Goal: Find specific page/section: Find specific page/section

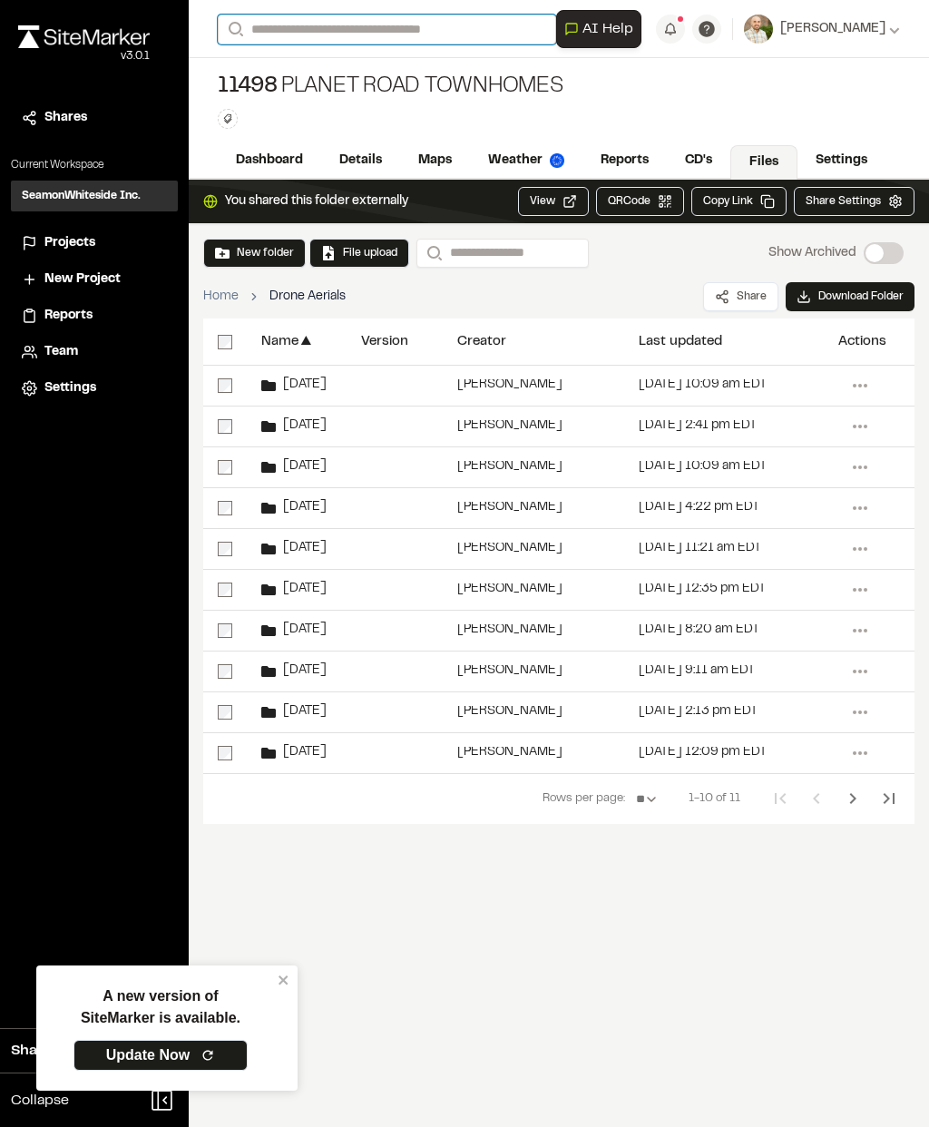
click at [471, 34] on input "Search" at bounding box center [387, 30] width 338 height 30
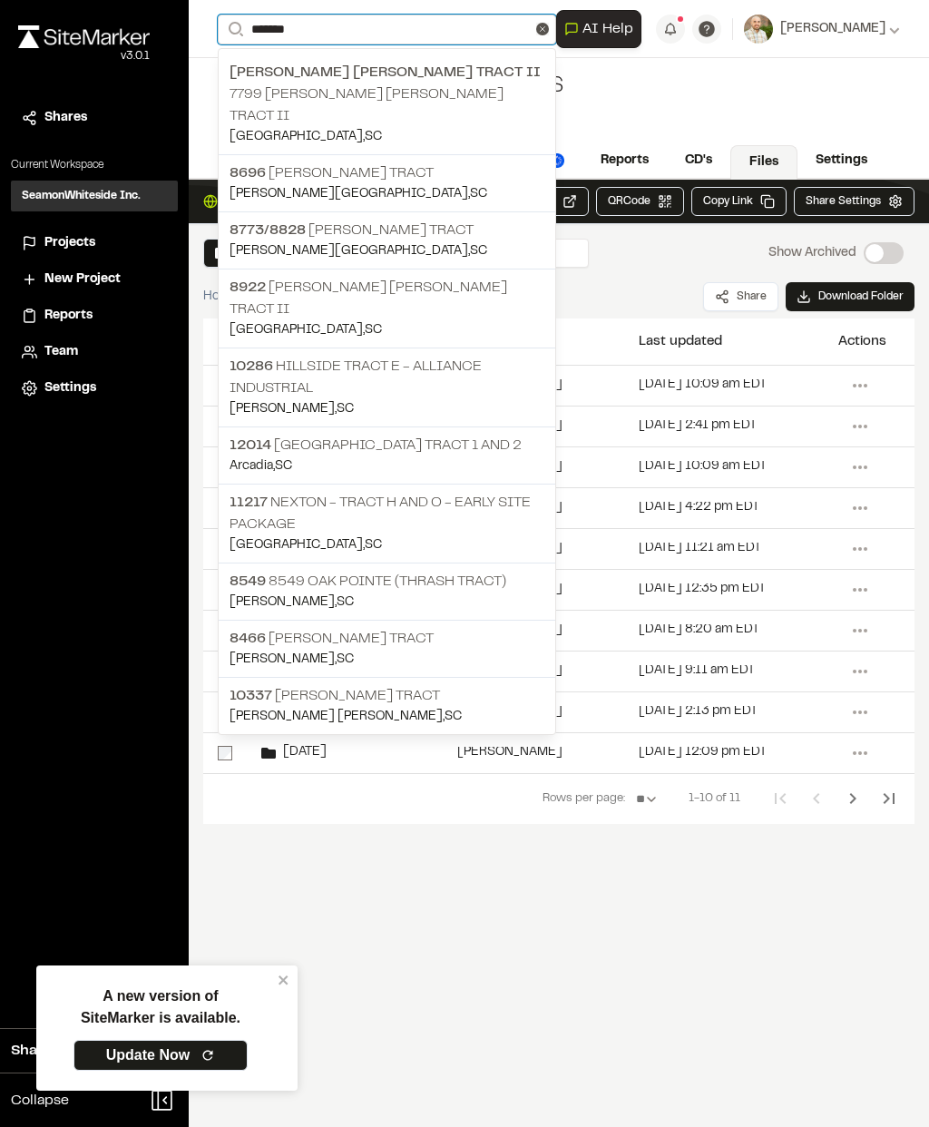
type input "*******"
click at [474, 492] on p "11217 Nexton - Tract H and O - Early Site Package" at bounding box center [387, 514] width 315 height 44
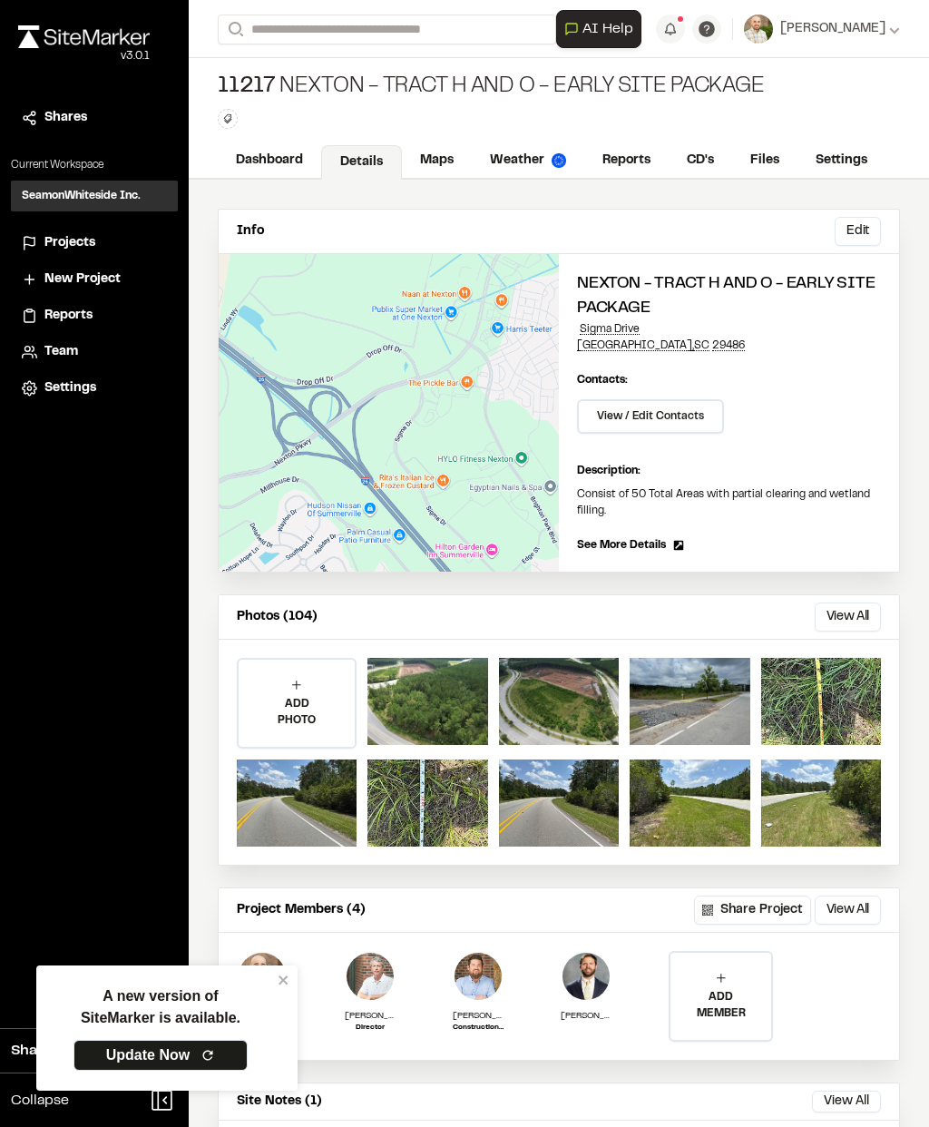
click at [642, 149] on link "Reports" at bounding box center [626, 160] width 84 height 34
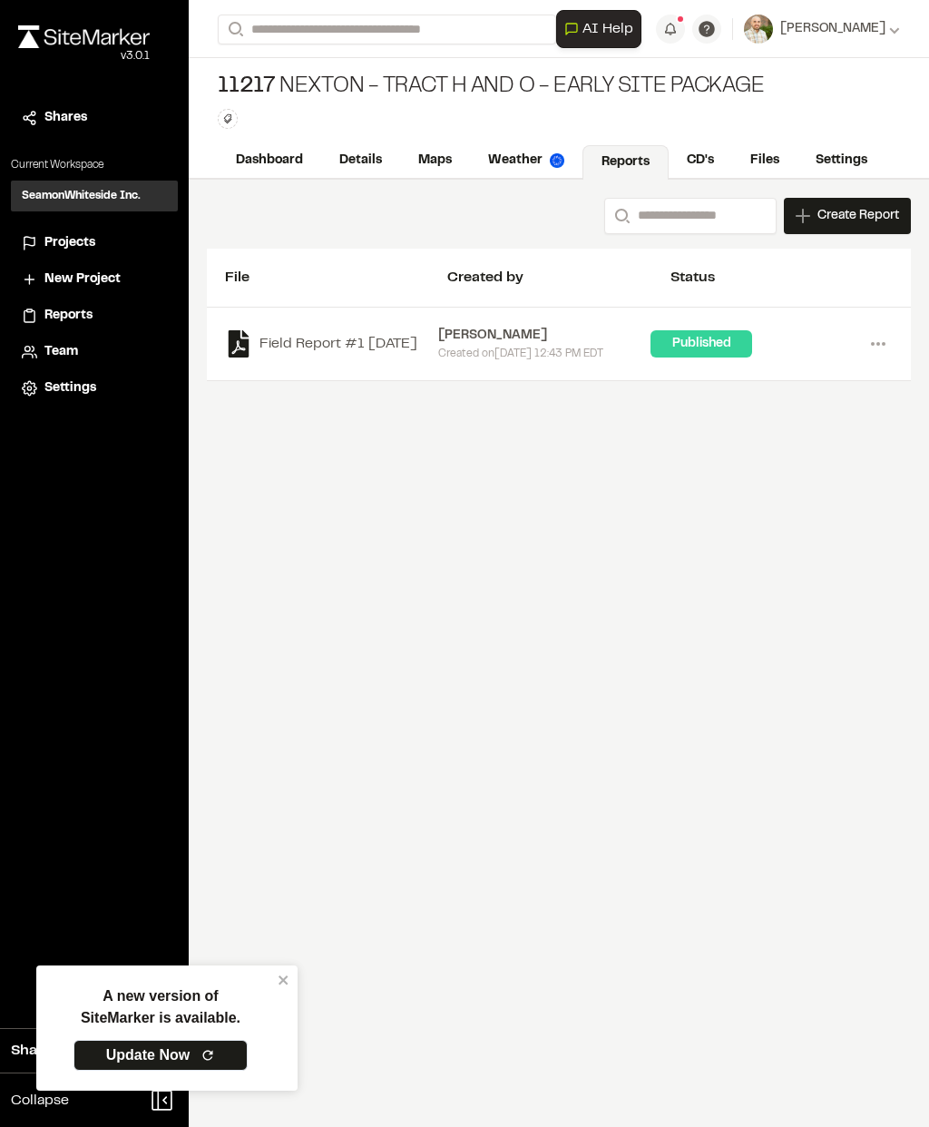
click at [754, 158] on link "Files" at bounding box center [764, 160] width 65 height 34
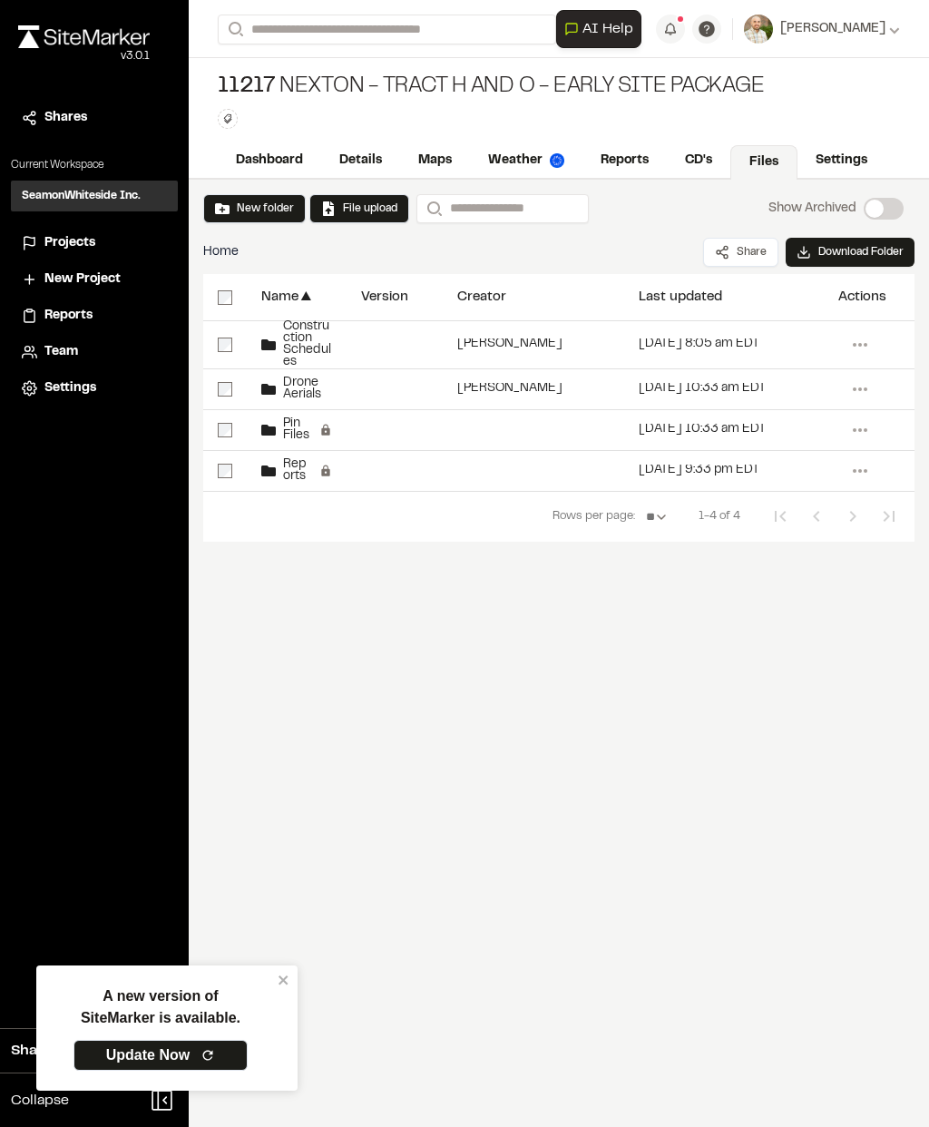
click at [299, 401] on span "Drone Aerials" at bounding box center [304, 389] width 56 height 24
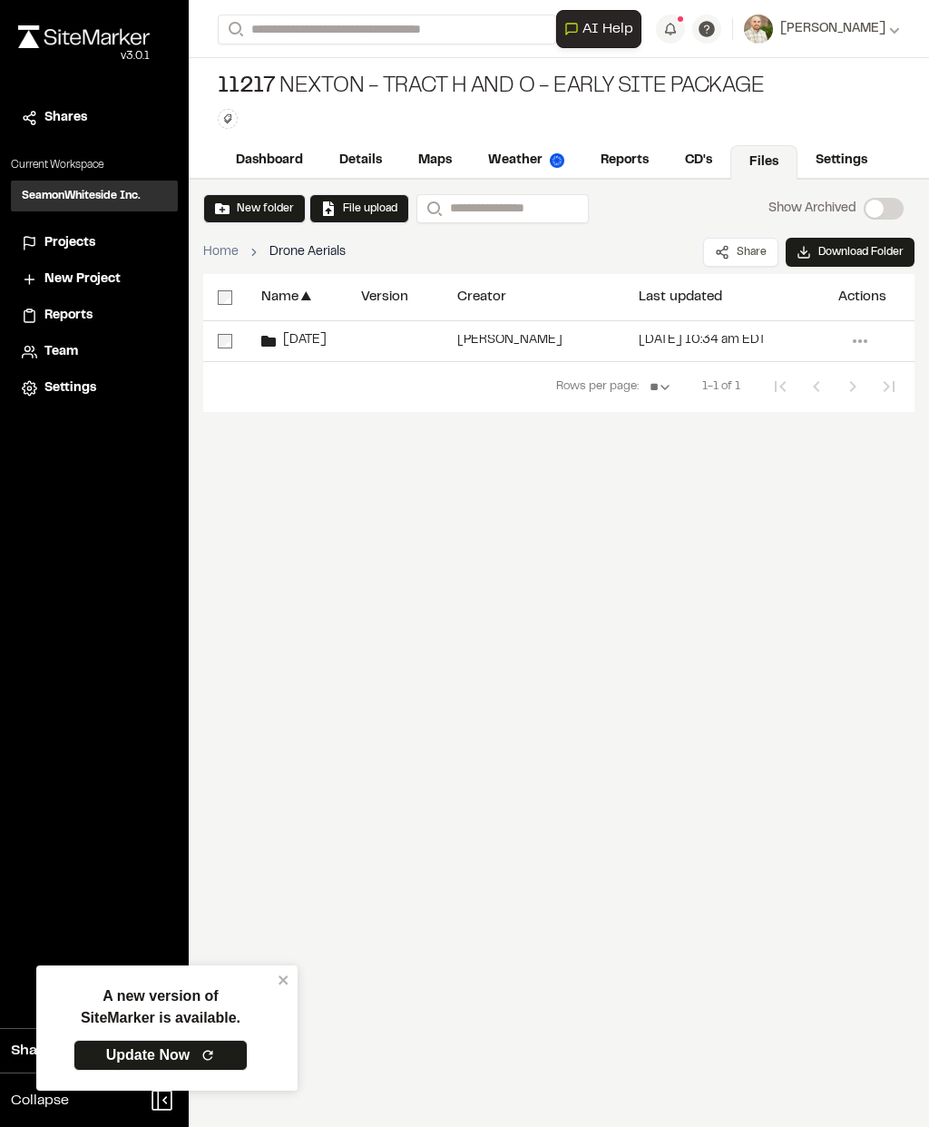
click at [294, 339] on span "[DATE]" at bounding box center [301, 341] width 51 height 12
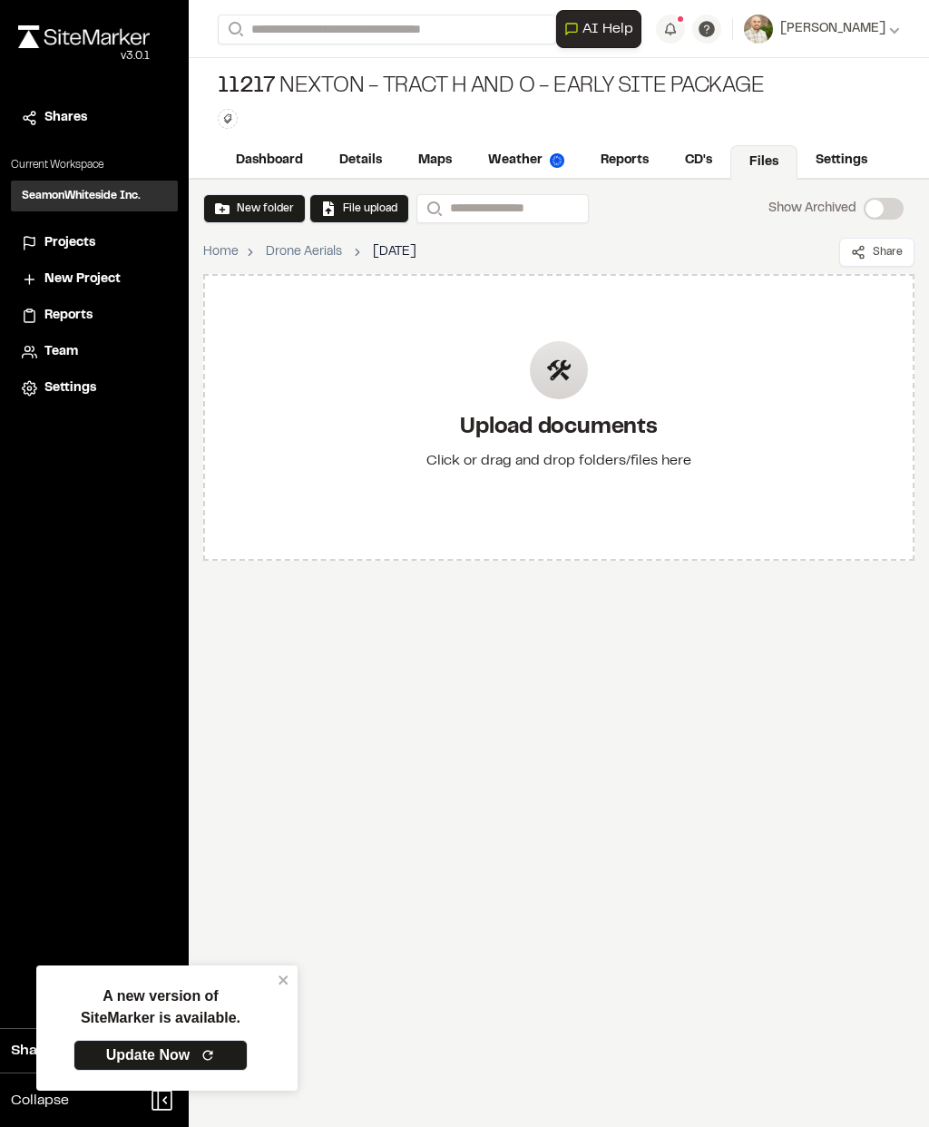
click at [468, 377] on div "Upload documents Click or drag and drop folders/files here" at bounding box center [559, 417] width 294 height 211
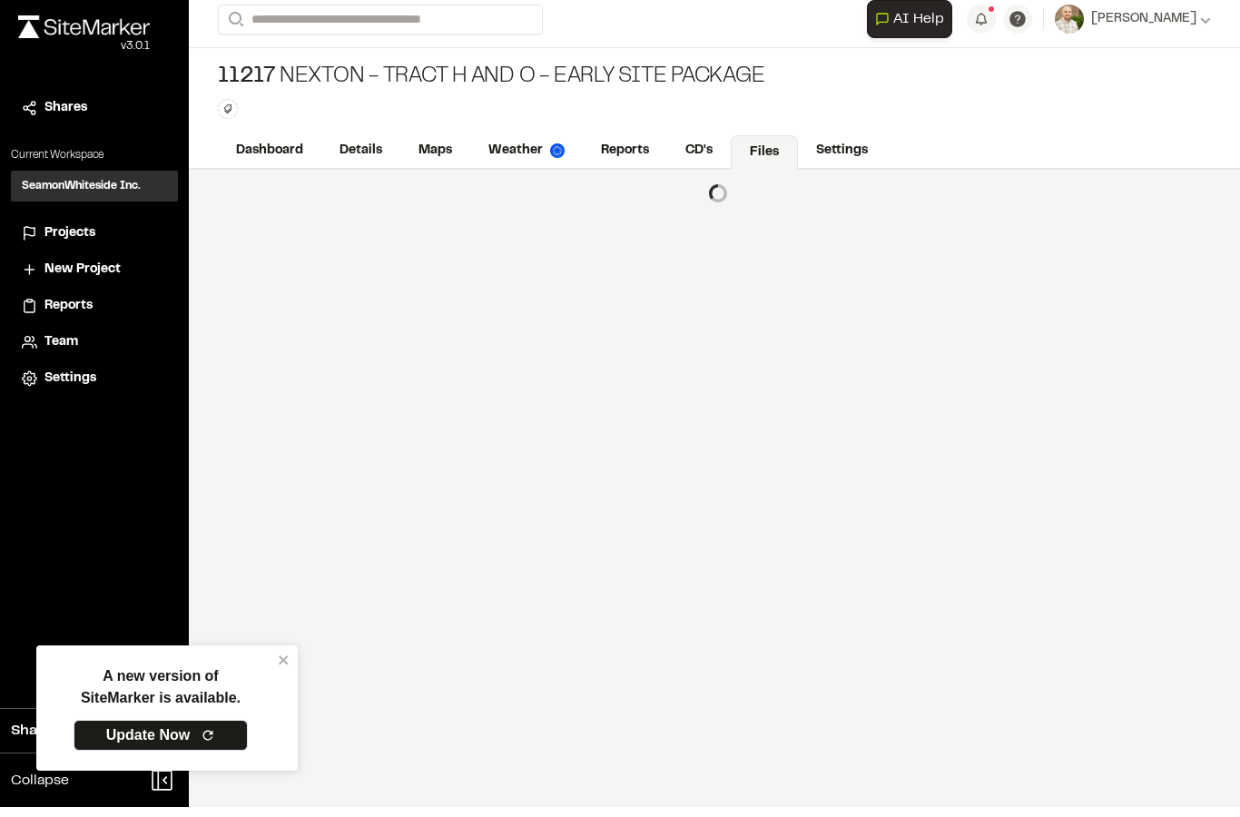
scroll to position [10, 0]
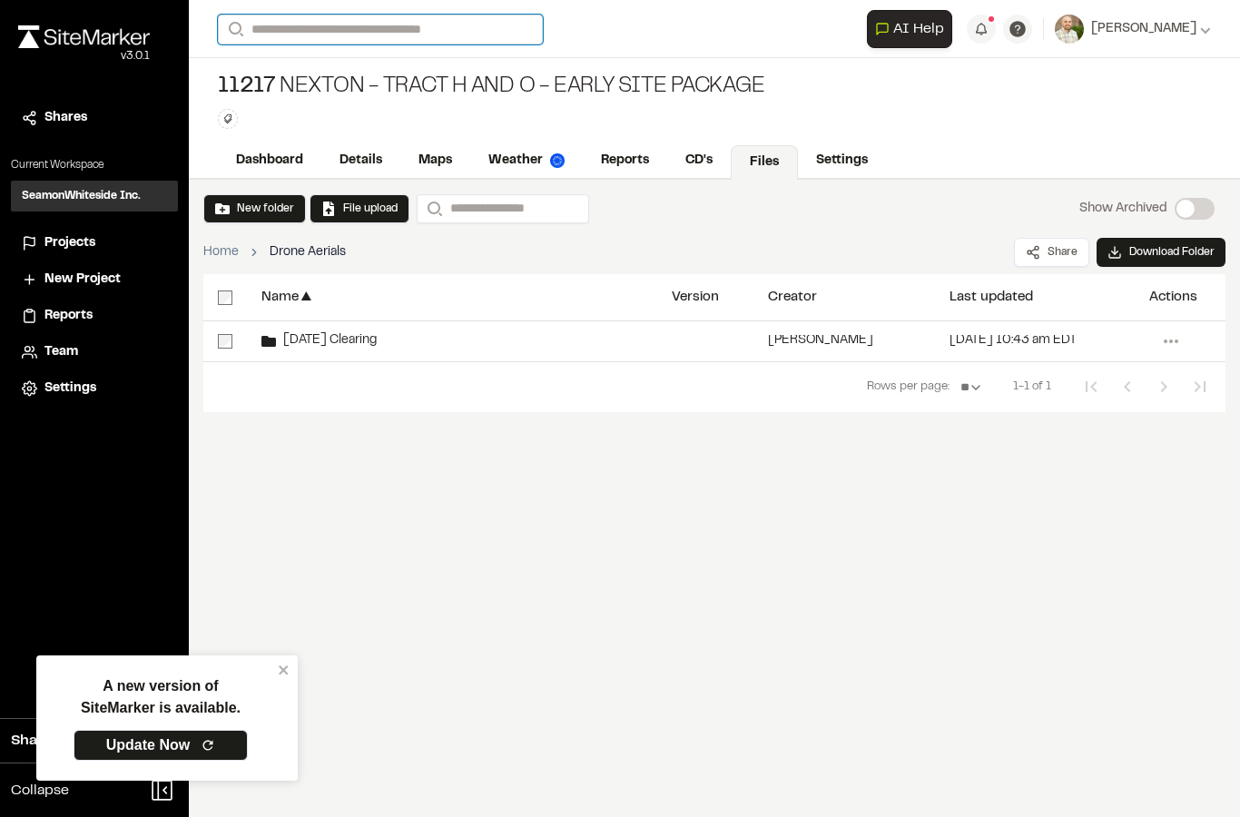
click at [273, 15] on input "Search" at bounding box center [380, 30] width 325 height 30
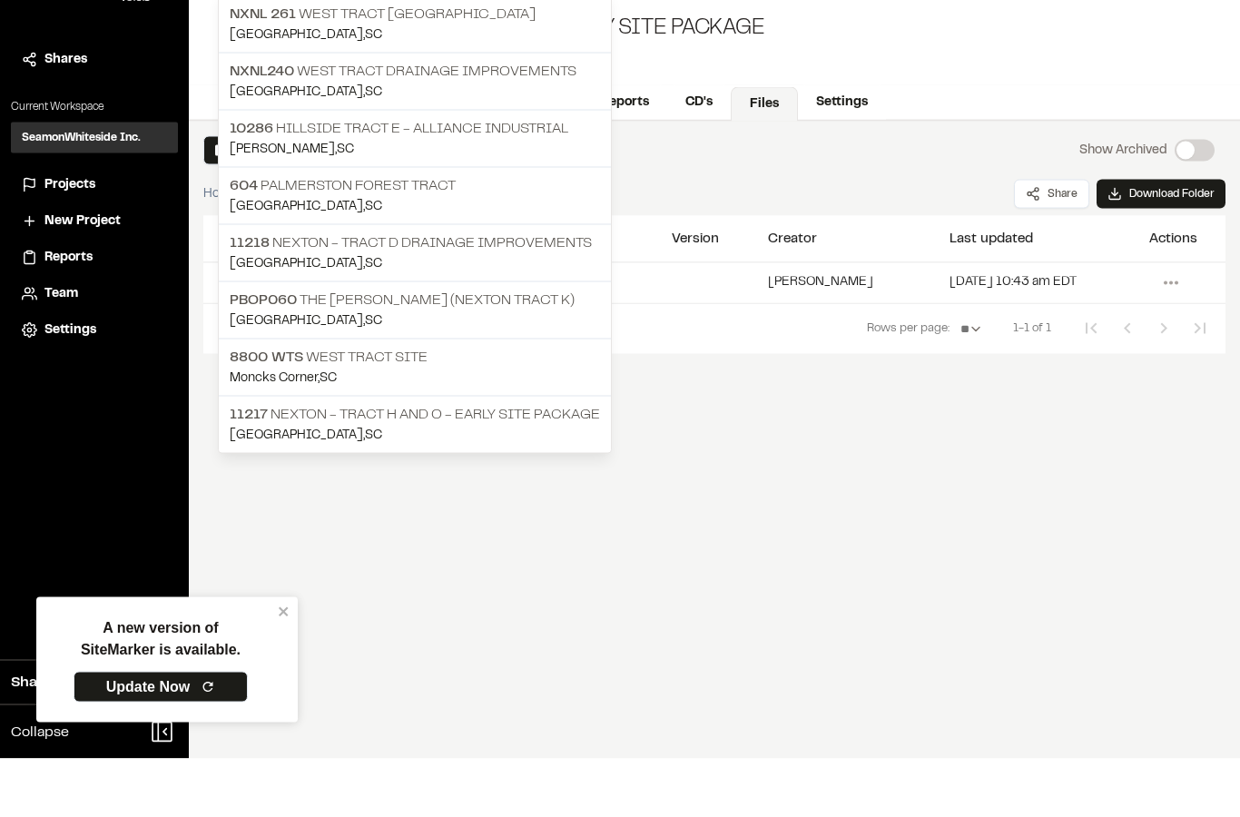
type input "*******"
click at [285, 290] on p "11218 Nexton - Tract D Drainage Improvements" at bounding box center [415, 301] width 370 height 22
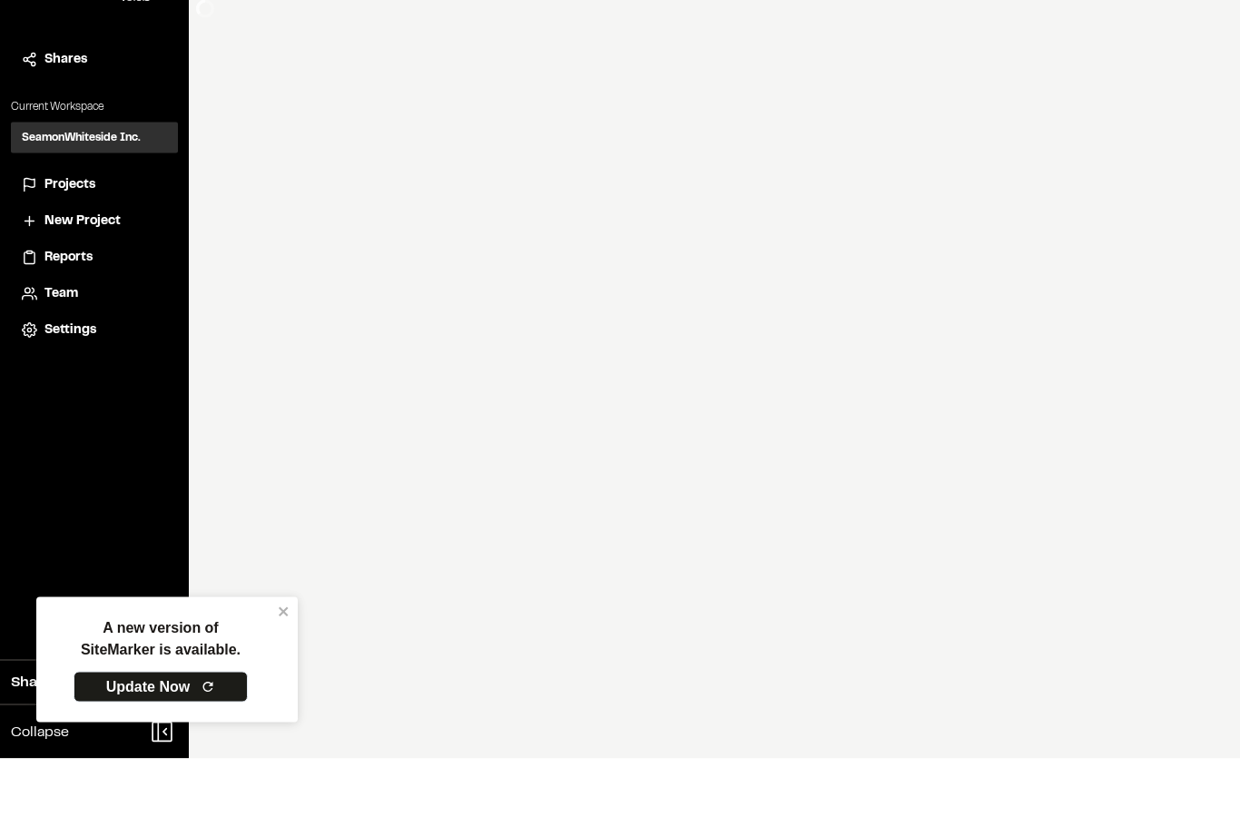
scroll to position [68, 0]
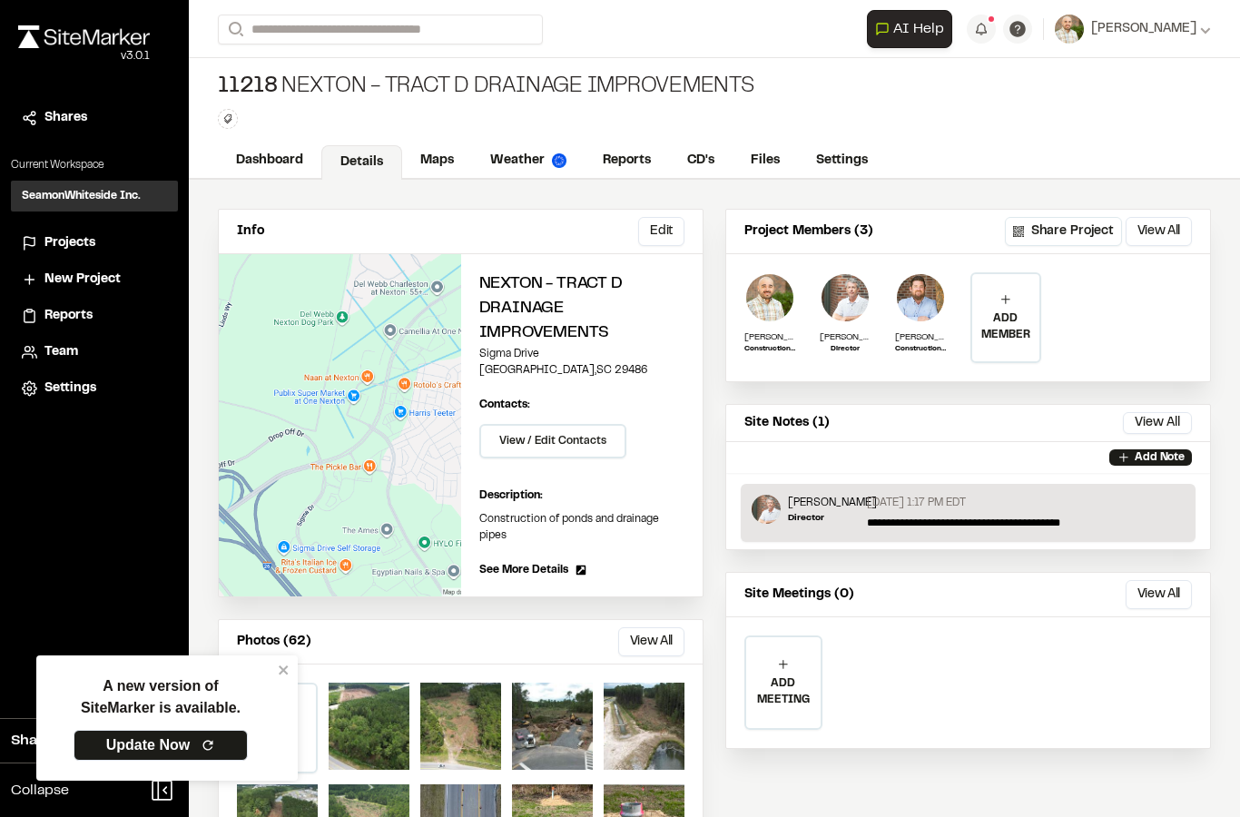
click at [623, 143] on link "Reports" at bounding box center [626, 160] width 84 height 34
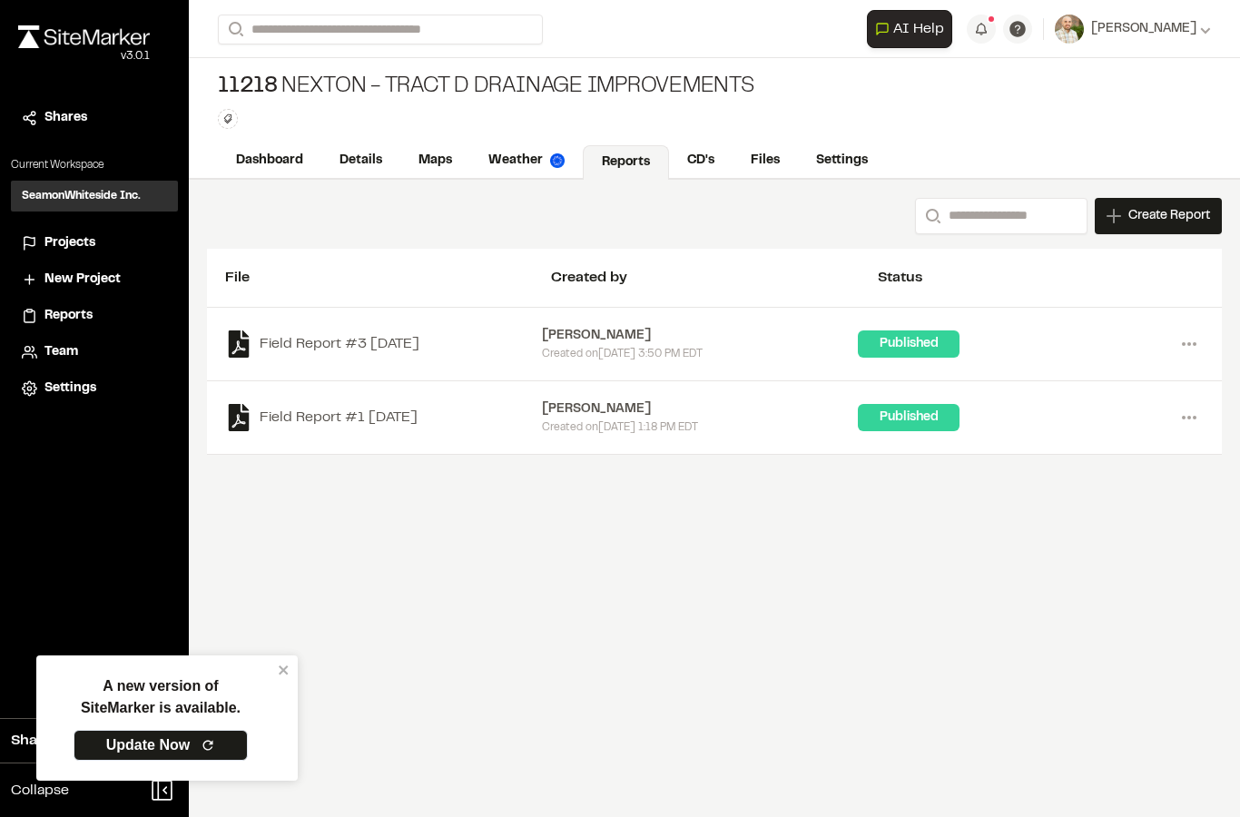
click at [762, 165] on link "Files" at bounding box center [764, 160] width 65 height 34
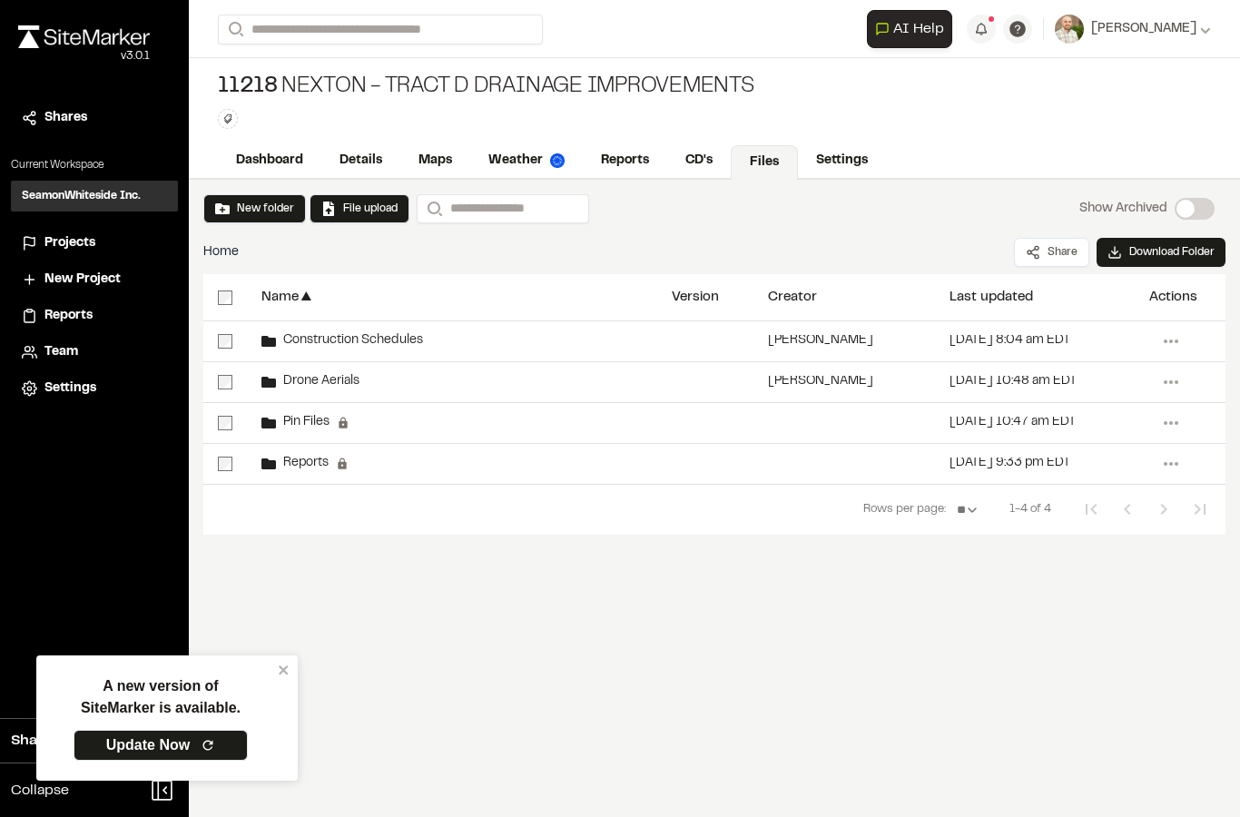
click at [296, 384] on span "Drone Aerials" at bounding box center [317, 382] width 83 height 12
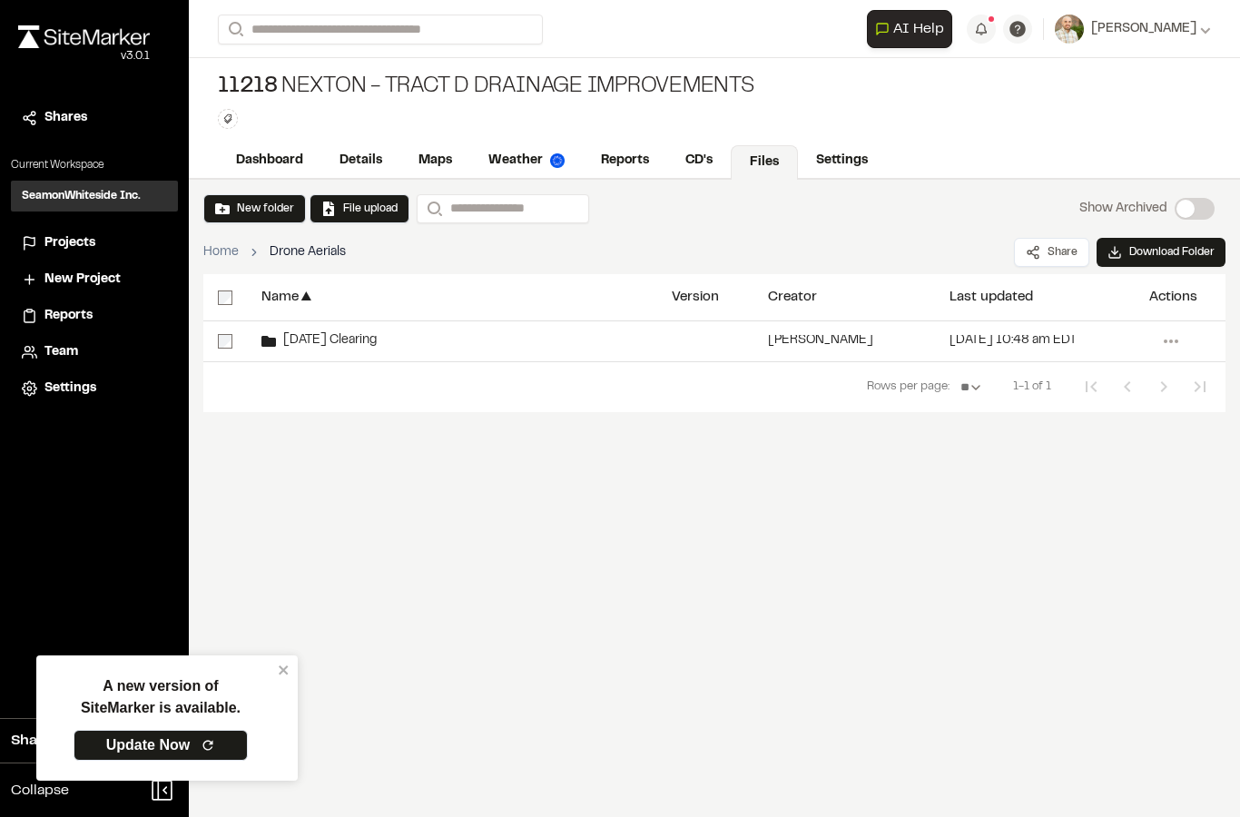
click at [231, 201] on button "New folder" at bounding box center [254, 209] width 79 height 16
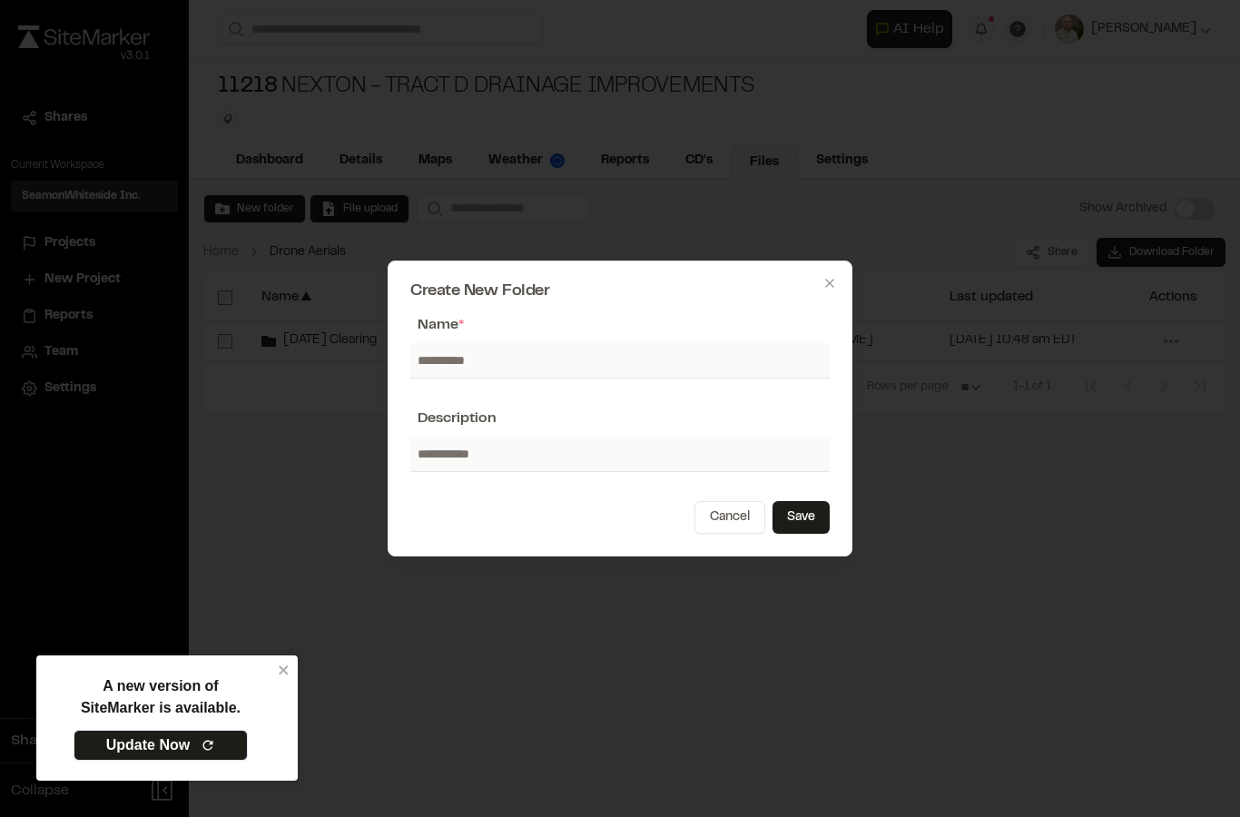
click at [995, 260] on div at bounding box center [620, 408] width 1240 height 817
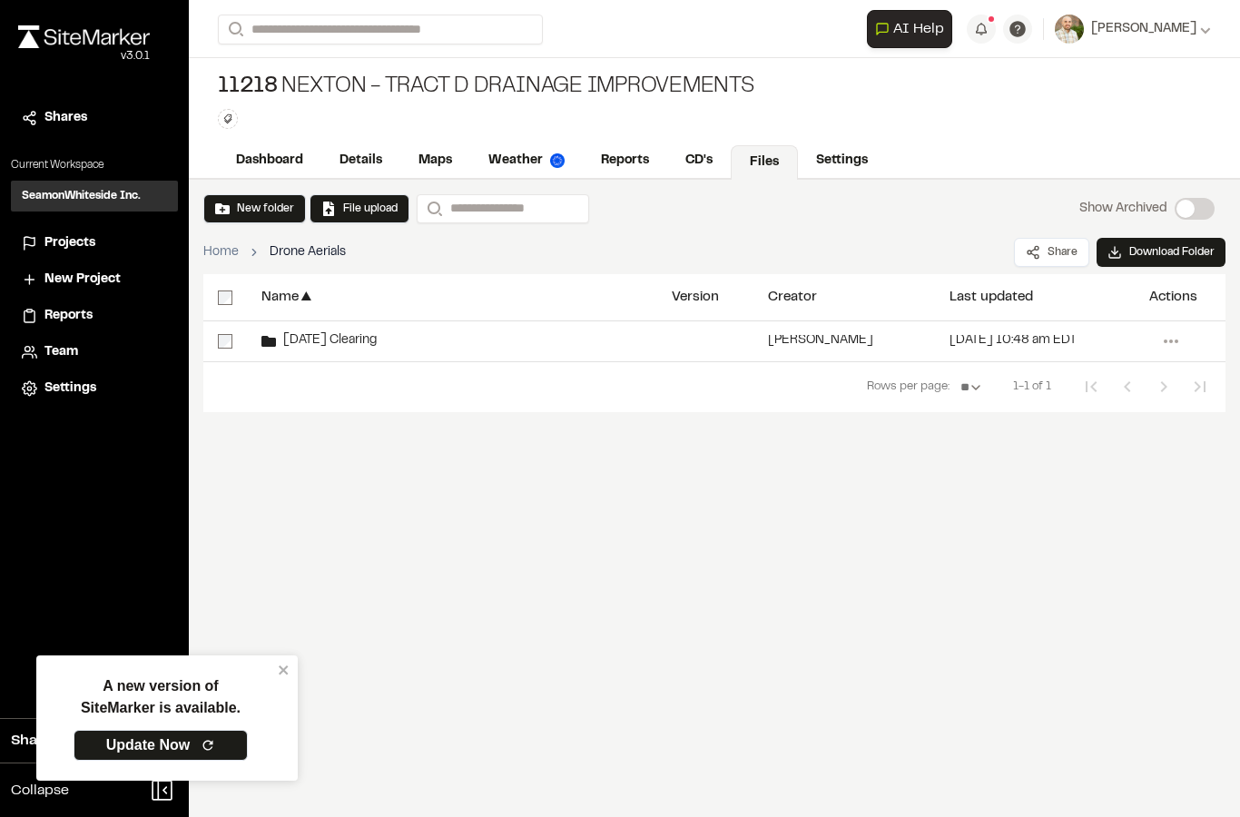
click at [306, 335] on span "[DATE] Clearing" at bounding box center [326, 341] width 101 height 12
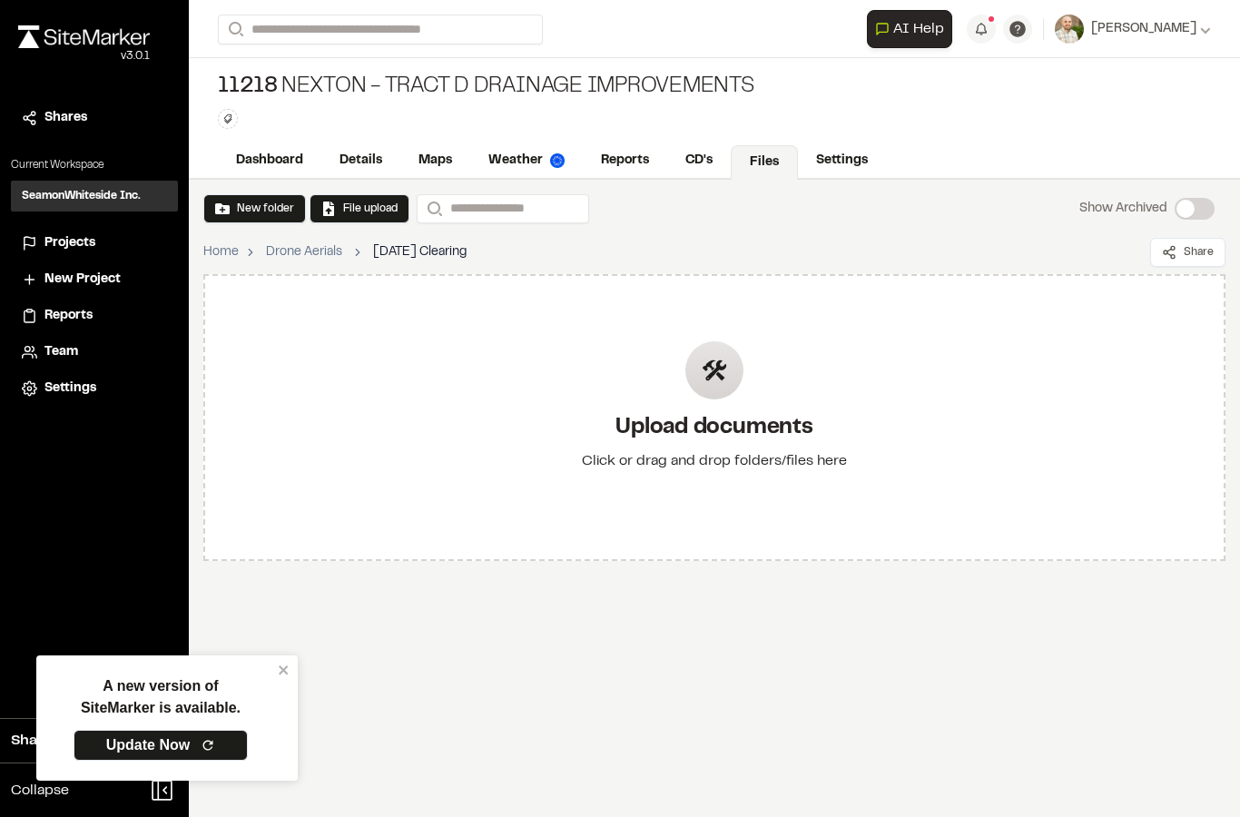
click at [764, 376] on div "Upload documents Click or drag and drop folders/files here" at bounding box center [714, 417] width 294 height 211
